Goal: Information Seeking & Learning: Learn about a topic

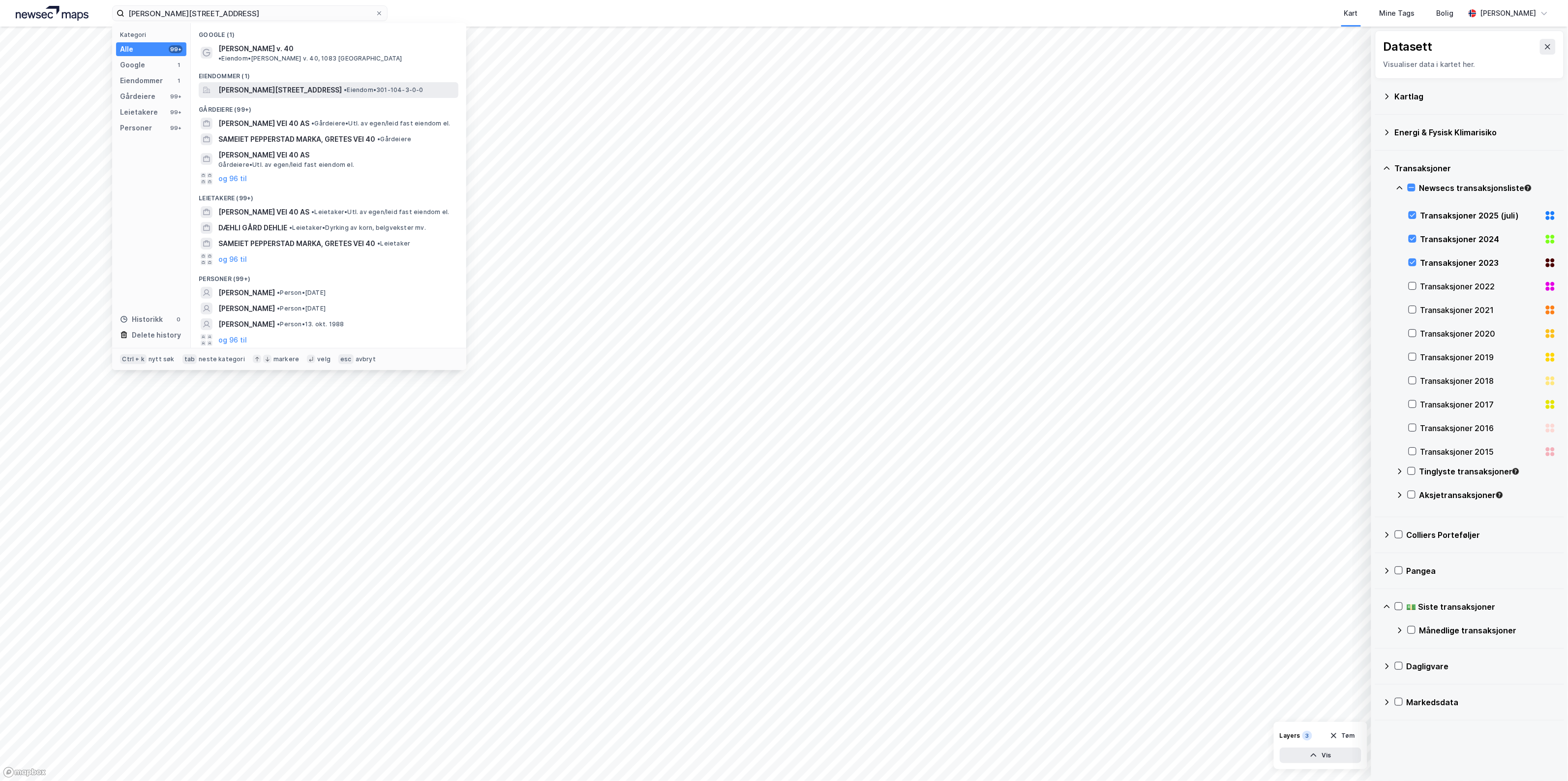
type input "[PERSON_NAME][STREET_ADDRESS]"
click at [291, 84] on span "[PERSON_NAME][STREET_ADDRESS]" at bounding box center [280, 90] width 124 height 12
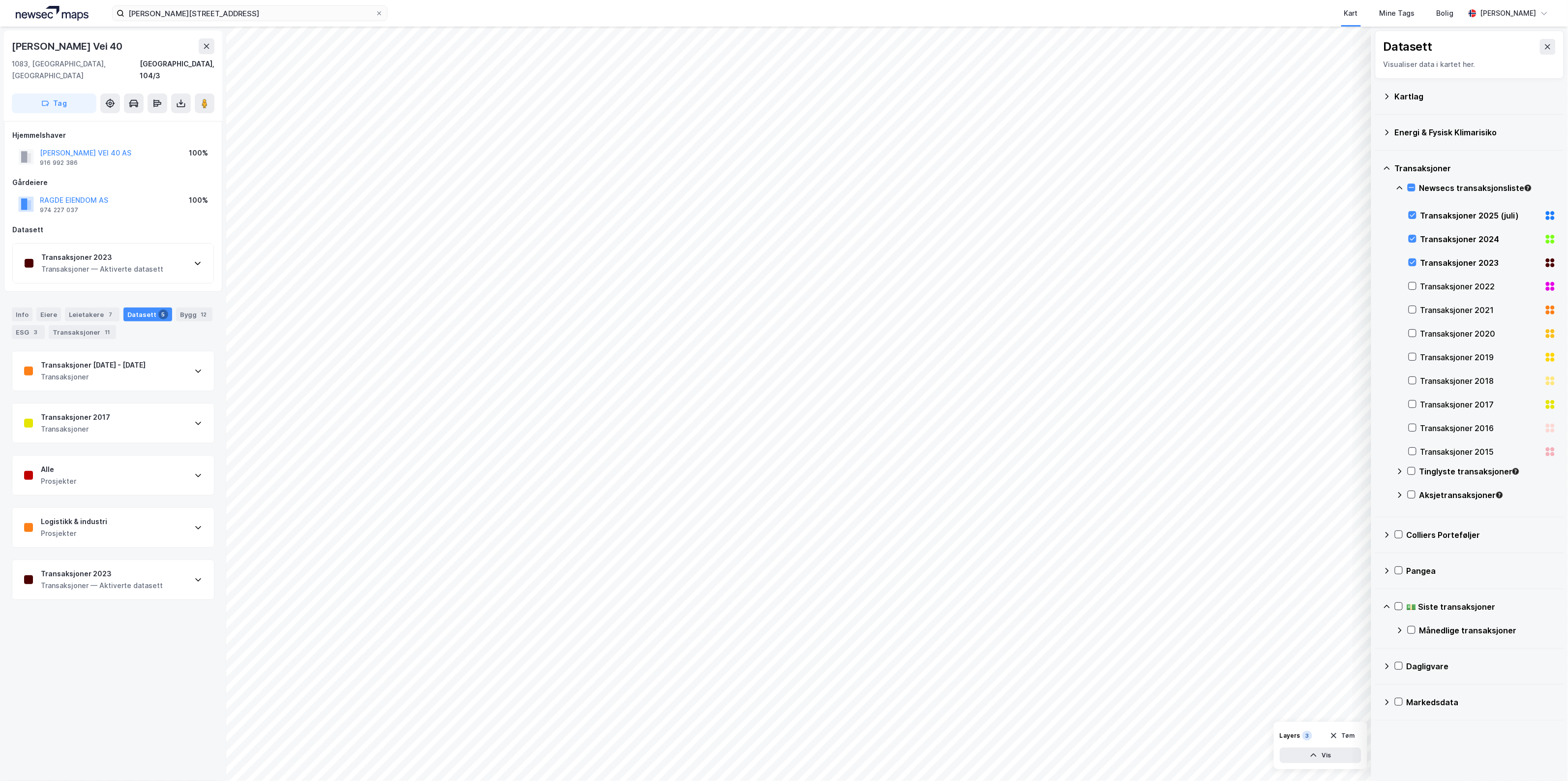
click at [143, 371] on div "Transaksjoner" at bounding box center [94, 376] width 105 height 12
click at [144, 371] on div "Transaksjoner" at bounding box center [94, 376] width 105 height 12
click at [116, 569] on div "Transaksjoner 2023" at bounding box center [102, 573] width 122 height 12
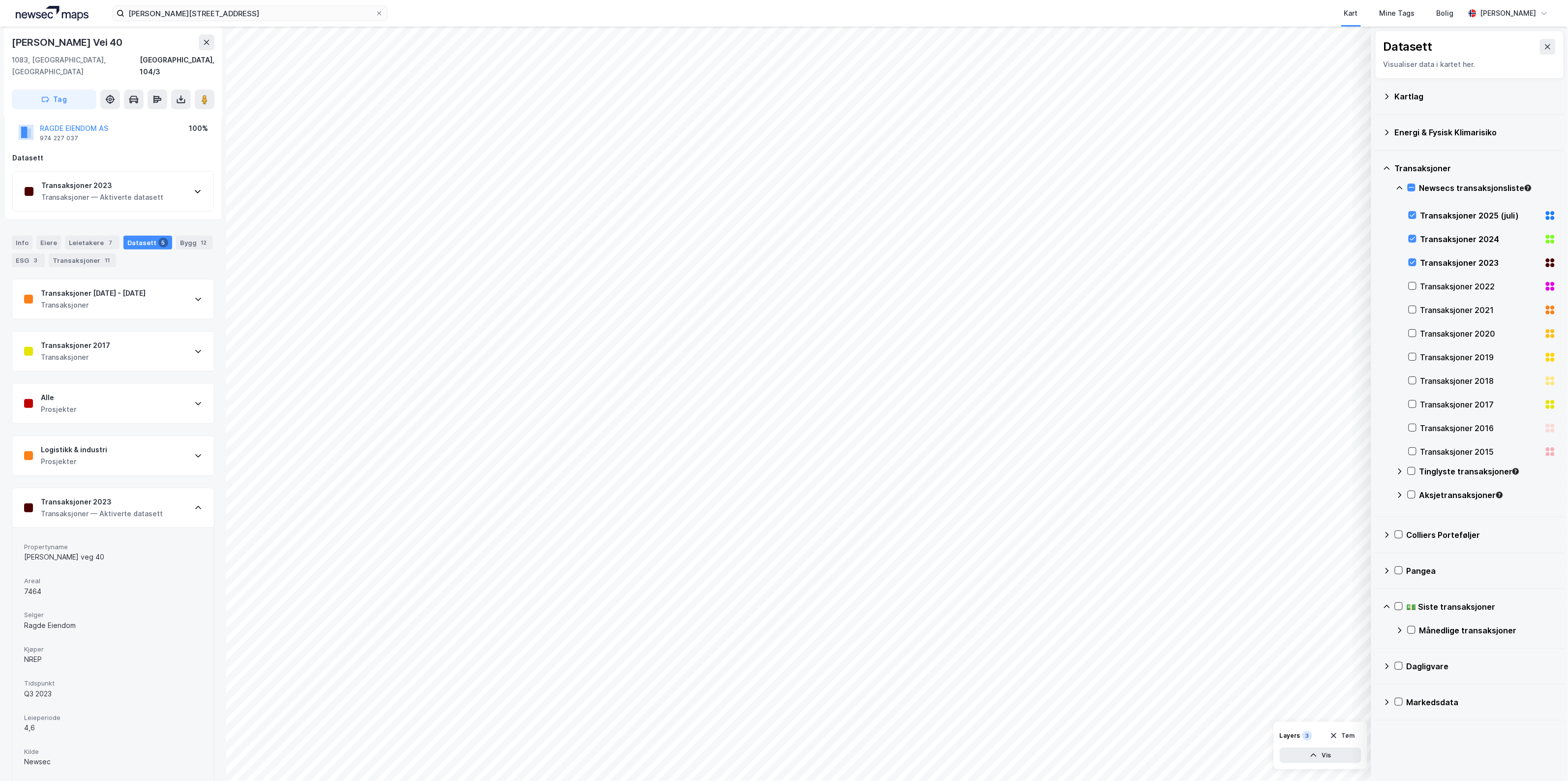
scroll to position [75, 0]
click at [22, 233] on div "Info" at bounding box center [23, 239] width 21 height 14
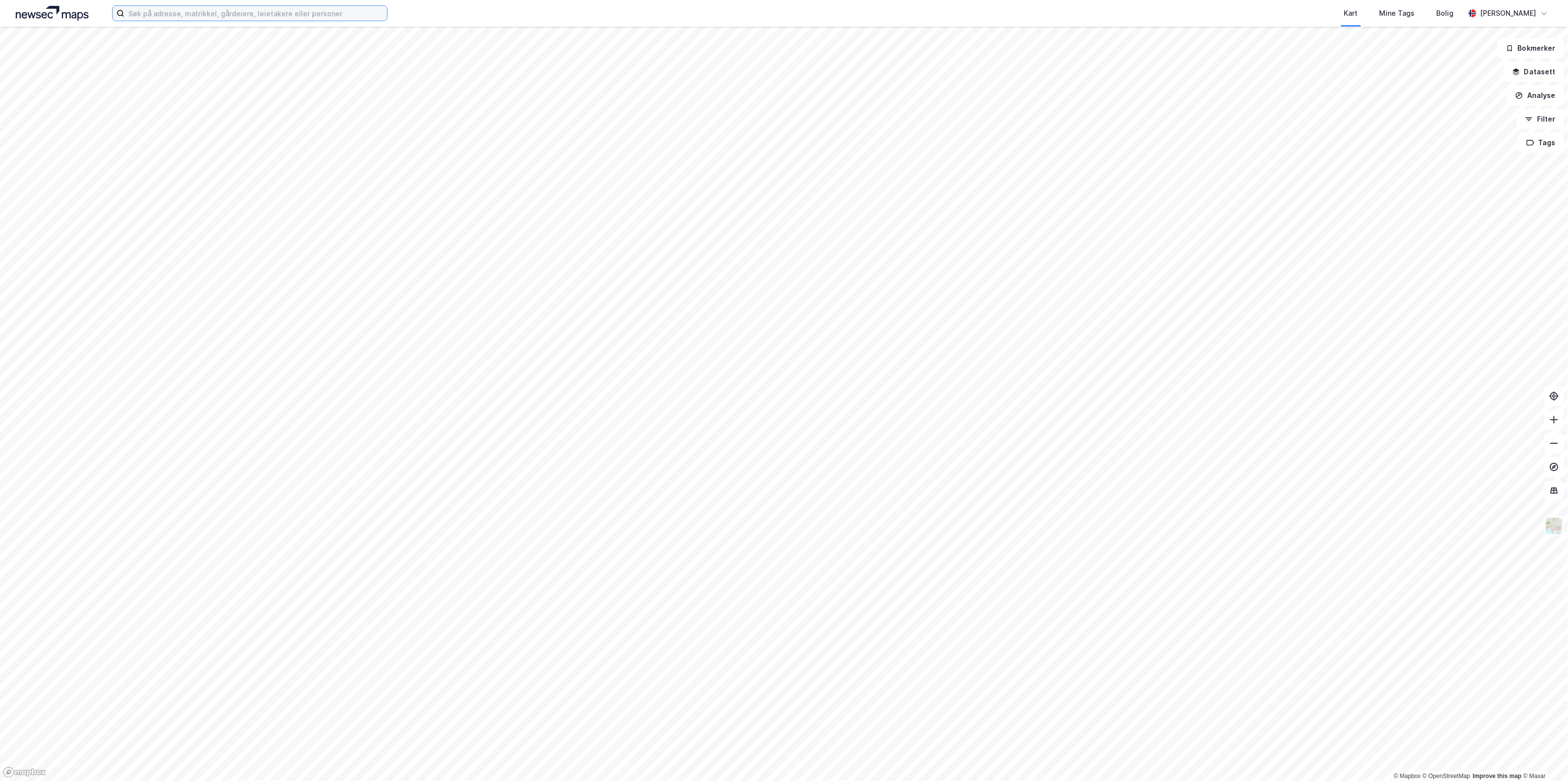
click at [283, 12] on input at bounding box center [255, 13] width 262 height 15
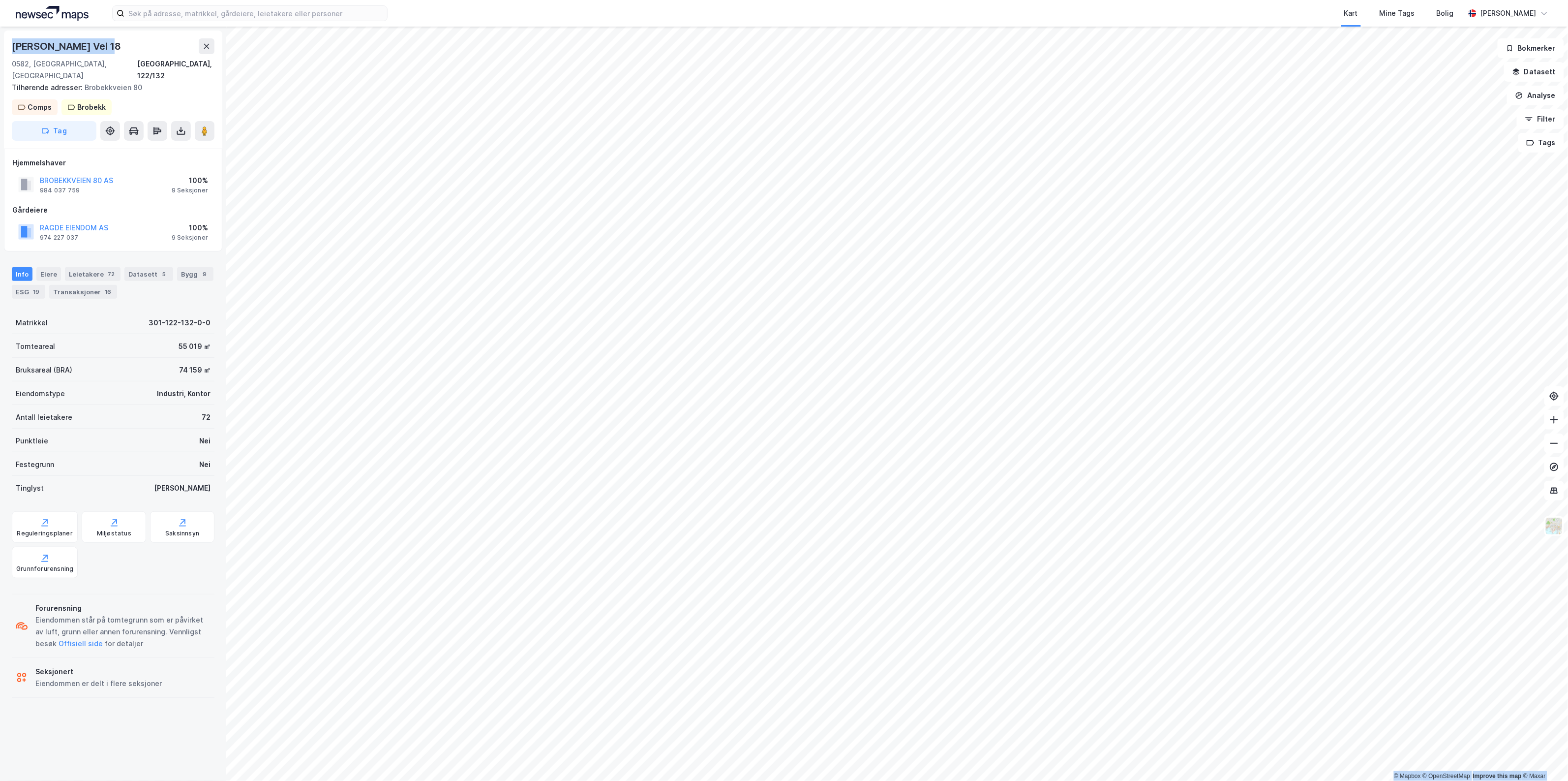
drag, startPoint x: 103, startPoint y: 45, endPoint x: -1, endPoint y: 47, distance: 104.0
click at [0, 47] on html "Kart Mine Tags Bolig [PERSON_NAME] © Mapbox © OpenStreetMap Improve this map © …" at bounding box center [784, 390] width 1568 height 781
